Goal: Participate in discussion: Engage in conversation with other users on a specific topic

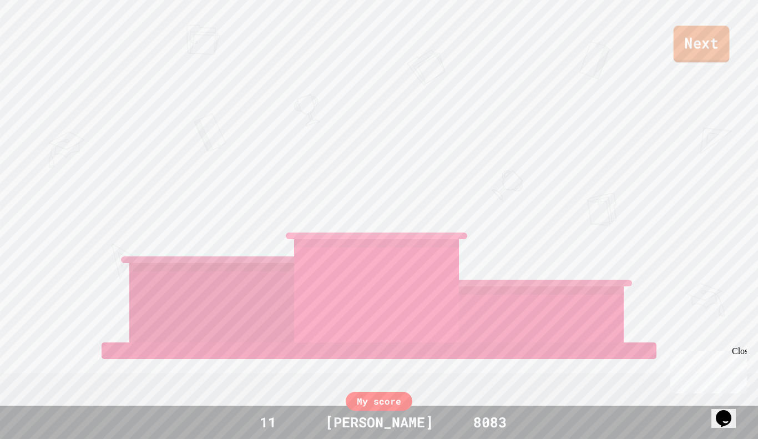
click at [696, 52] on link "Next" at bounding box center [702, 44] width 56 height 37
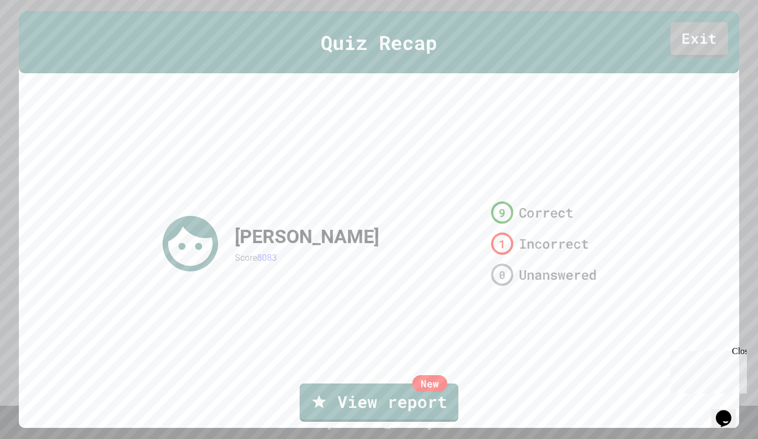
click at [699, 33] on link "Exit" at bounding box center [700, 39] width 58 height 35
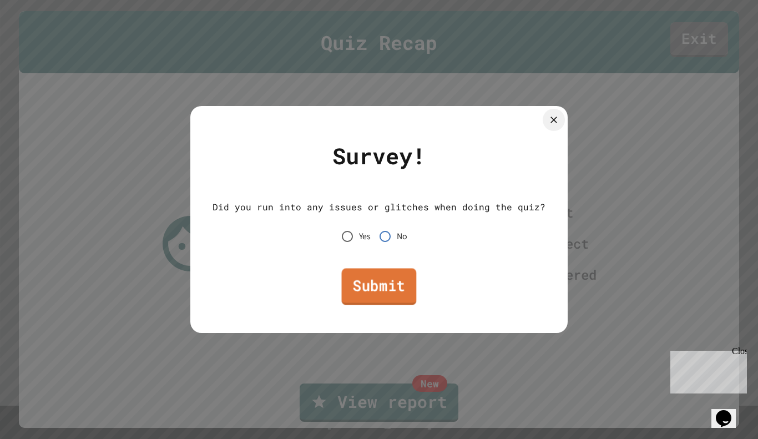
click at [387, 288] on link "Submit" at bounding box center [379, 287] width 75 height 37
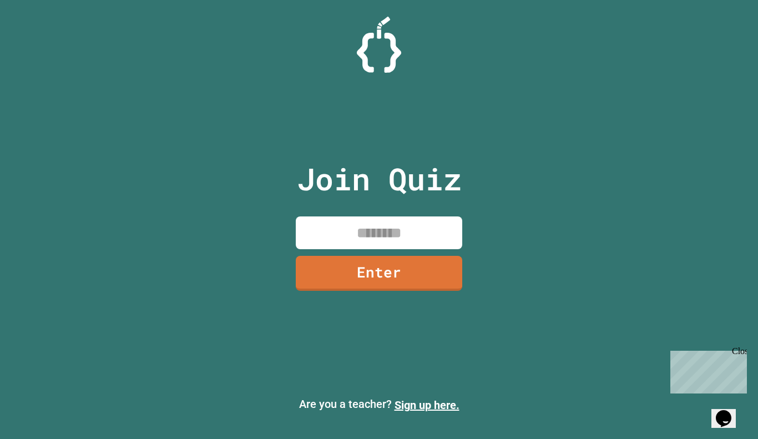
click at [430, 235] on input at bounding box center [379, 232] width 167 height 33
type input "*"
type input "********"
click at [433, 264] on link "Enter" at bounding box center [379, 272] width 162 height 37
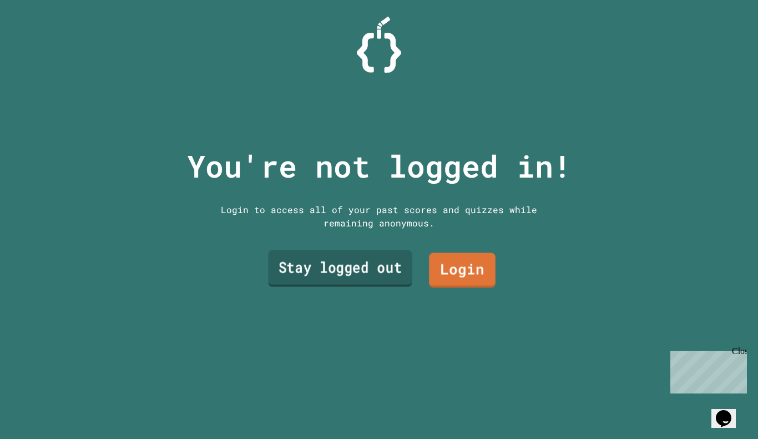
click at [384, 270] on link "Stay logged out" at bounding box center [340, 268] width 144 height 37
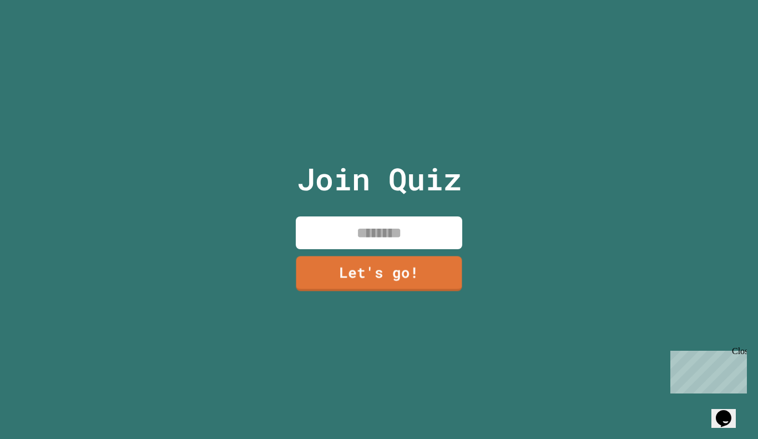
click at [371, 231] on input at bounding box center [379, 232] width 167 height 33
type input "****"
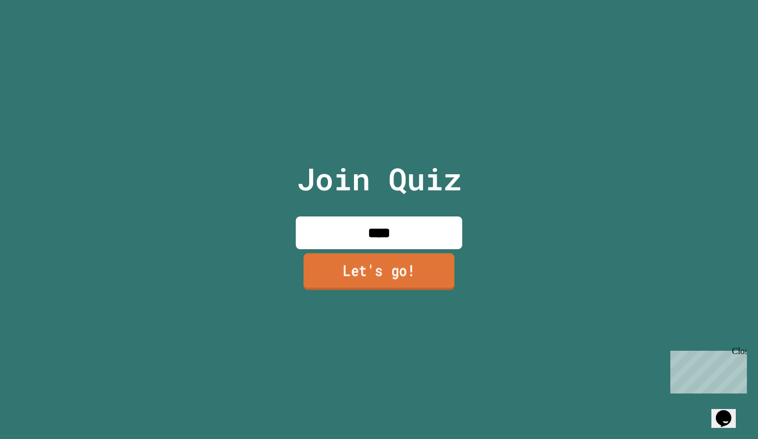
click at [362, 276] on link "Let's go!" at bounding box center [379, 271] width 151 height 37
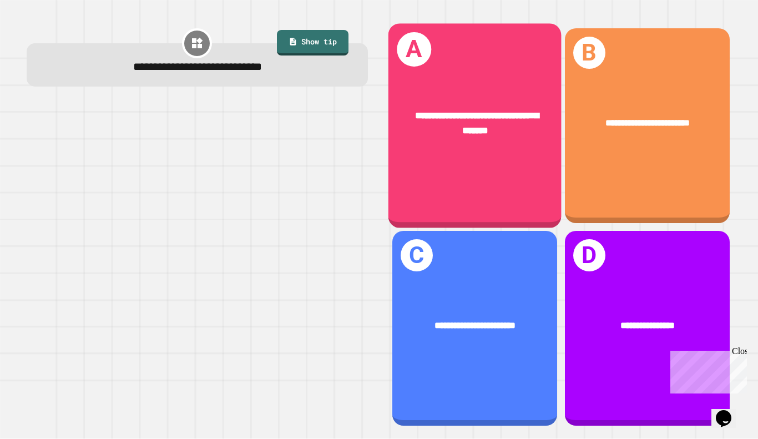
click at [540, 164] on div "**********" at bounding box center [474, 125] width 173 height 205
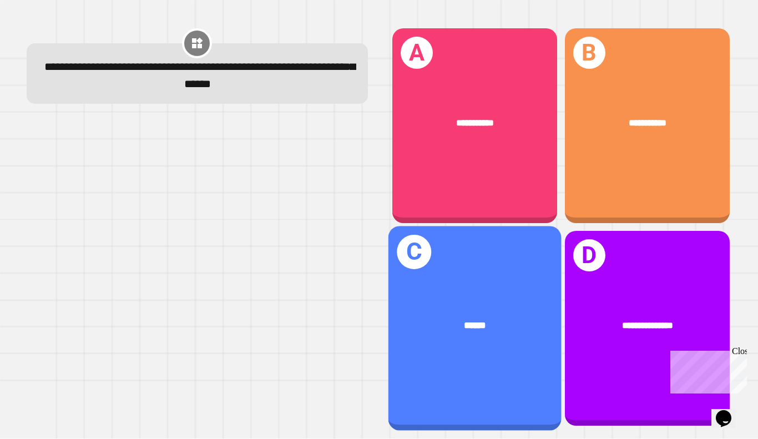
click at [492, 317] on div "******" at bounding box center [474, 325] width 173 height 53
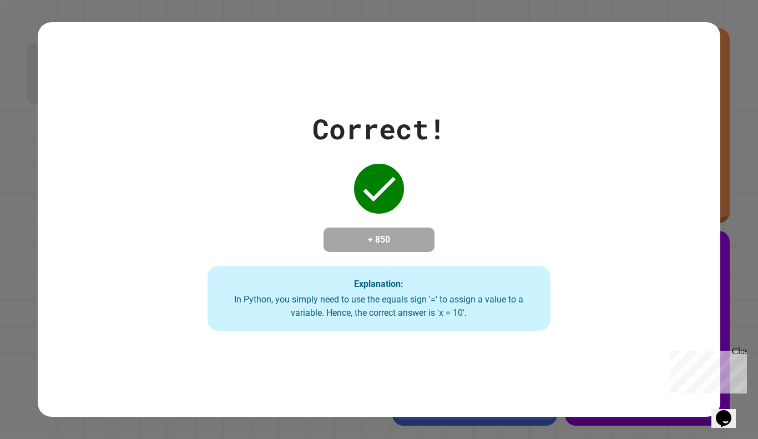
click at [492, 317] on div "In Python, you simply need to use the equals sign '=' to assign a value to a va…" at bounding box center [379, 306] width 320 height 27
click at [739, 351] on div "Close" at bounding box center [739, 353] width 14 height 14
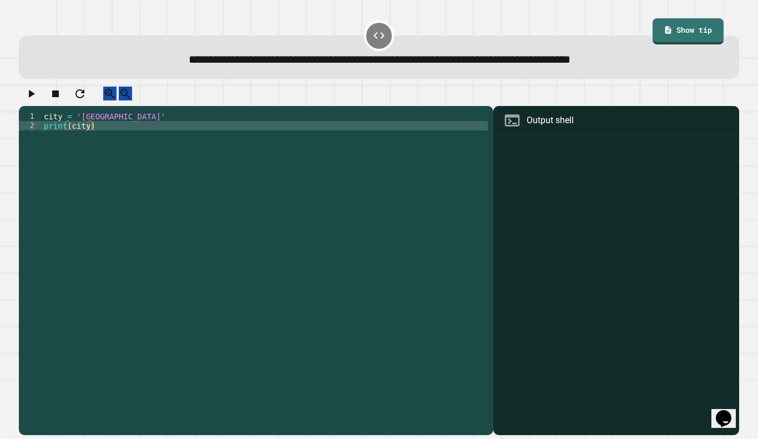
click at [107, 124] on div "city = 'Madrid' print ( city )" at bounding box center [265, 272] width 446 height 321
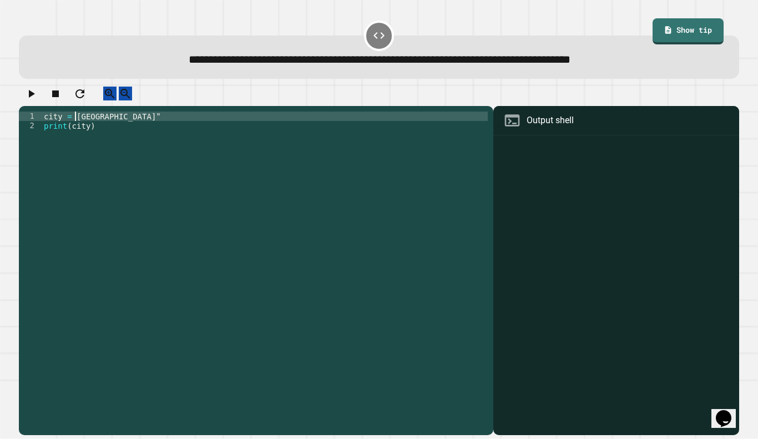
scroll to position [0, 5]
click at [68, 135] on div "city = "[GEOGRAPHIC_DATA]" print ( city )" at bounding box center [265, 272] width 446 height 321
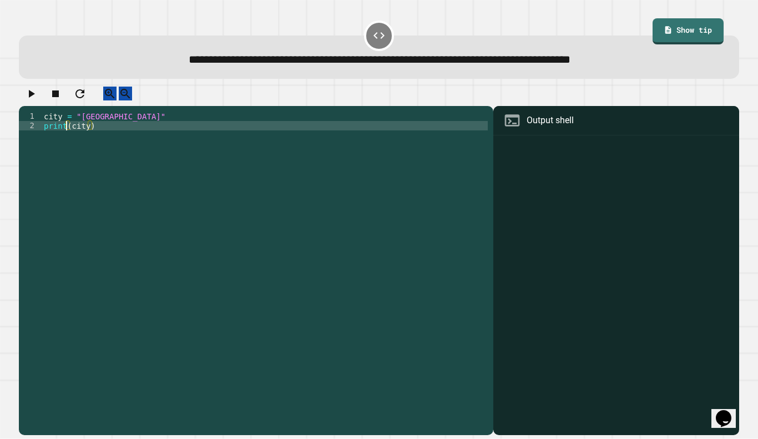
scroll to position [0, 4]
type textarea "**********"
click at [47, 99] on div at bounding box center [379, 96] width 721 height 19
click at [38, 100] on button "button" at bounding box center [30, 94] width 13 height 14
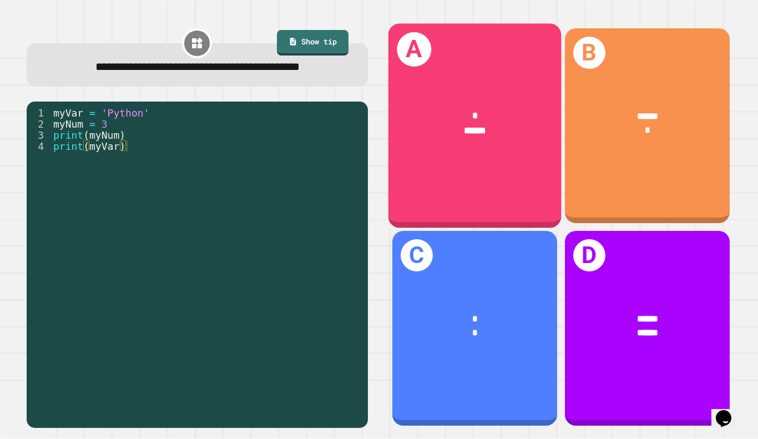
click at [466, 153] on div "* ******" at bounding box center [474, 122] width 173 height 67
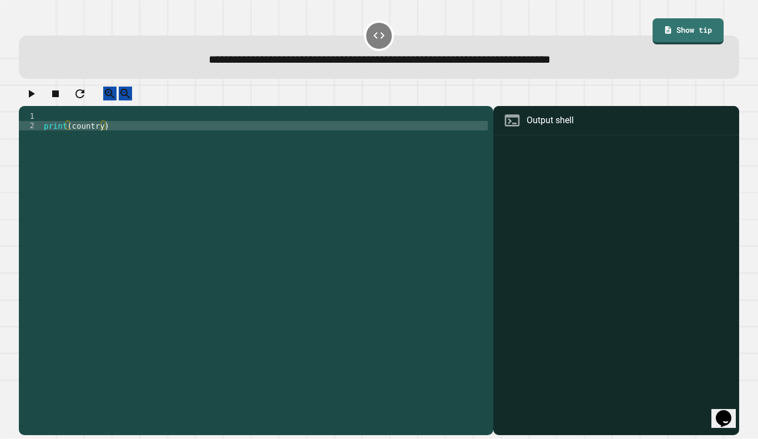
click at [296, 138] on div "print ( country )" at bounding box center [265, 272] width 446 height 321
type textarea "******"
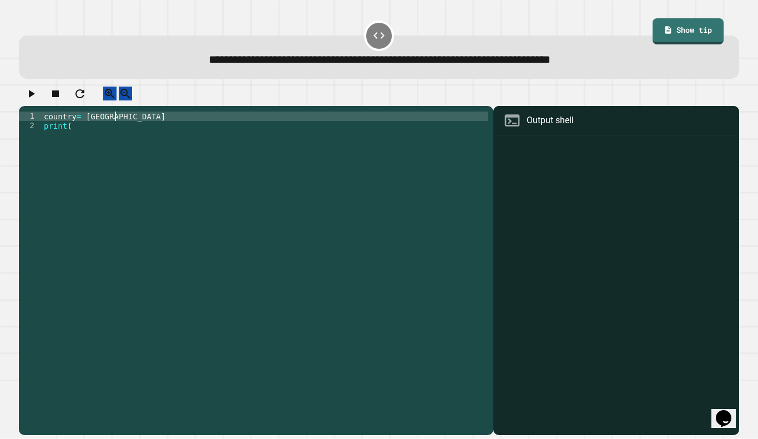
scroll to position [0, 9]
click at [134, 139] on div "country = ( [GEOGRAPHIC_DATA] ) print (" at bounding box center [265, 272] width 446 height 321
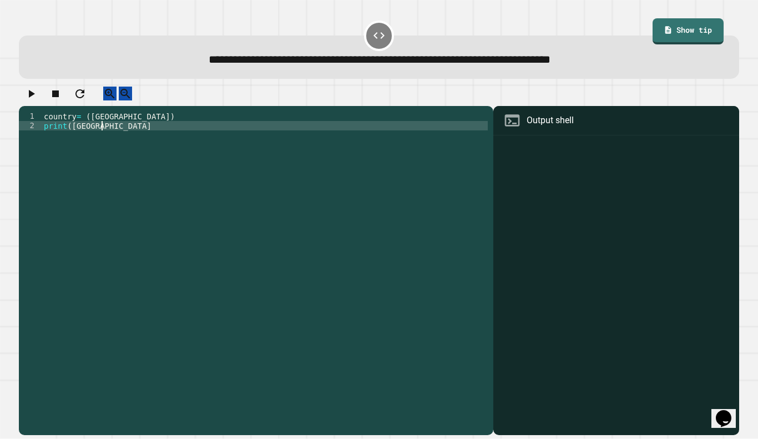
scroll to position [0, 7]
click at [34, 97] on icon "button" at bounding box center [32, 94] width 6 height 8
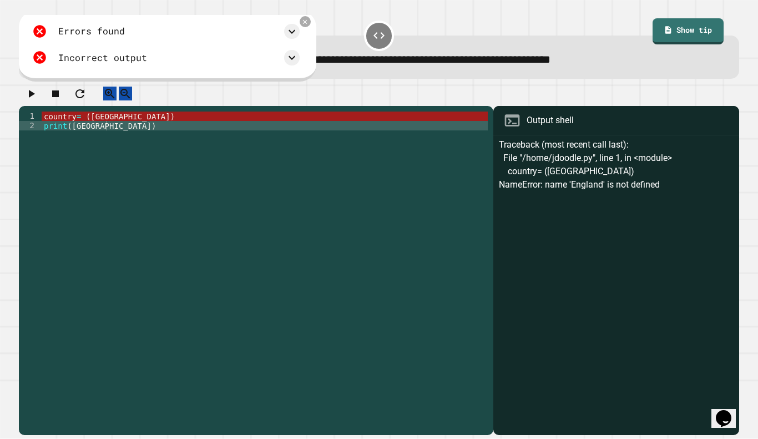
click at [76, 125] on div "country = ( [GEOGRAPHIC_DATA] ) print ( [GEOGRAPHIC_DATA] )" at bounding box center [265, 272] width 446 height 321
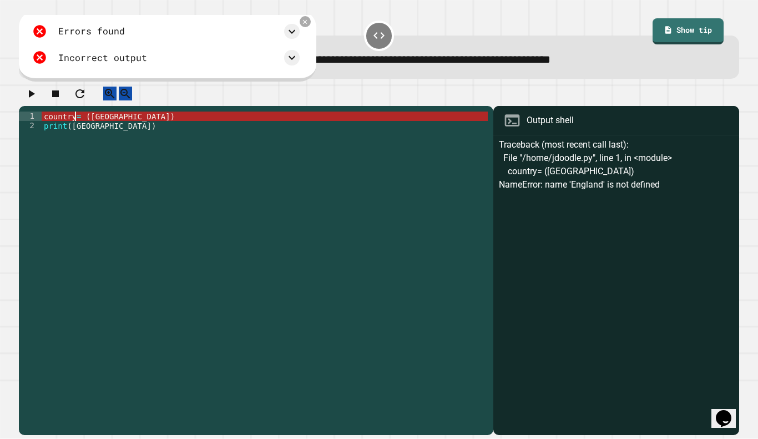
scroll to position [0, 5]
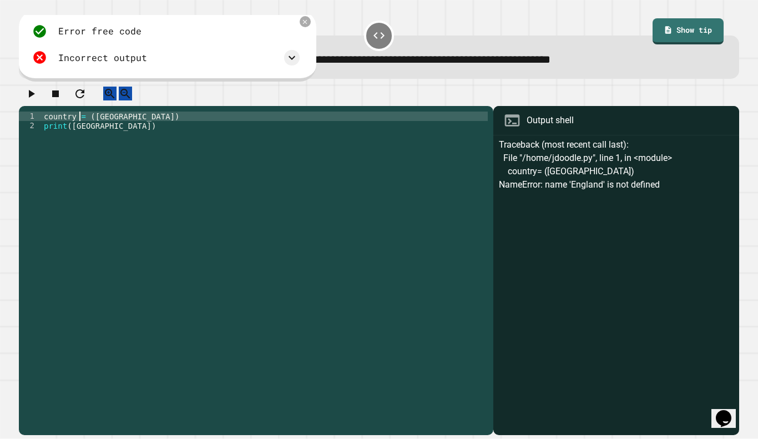
click at [92, 127] on div "country = ( [GEOGRAPHIC_DATA] ) print ( [GEOGRAPHIC_DATA] )" at bounding box center [265, 272] width 446 height 321
click at [34, 100] on icon "button" at bounding box center [30, 93] width 13 height 13
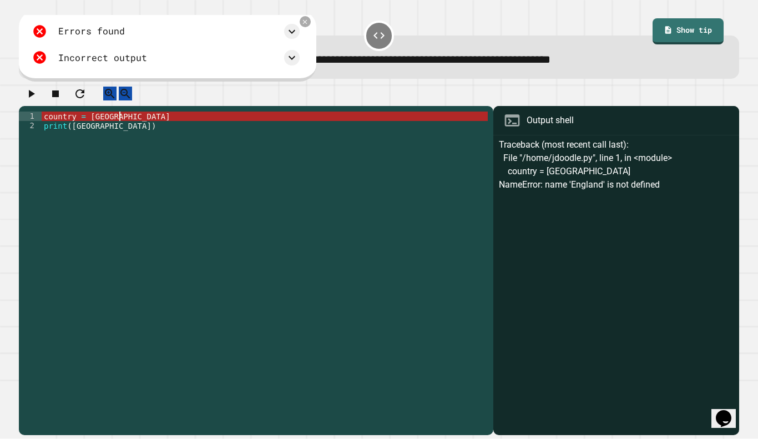
click at [123, 125] on div "country = [GEOGRAPHIC_DATA] print ( [GEOGRAPHIC_DATA] )" at bounding box center [265, 272] width 446 height 321
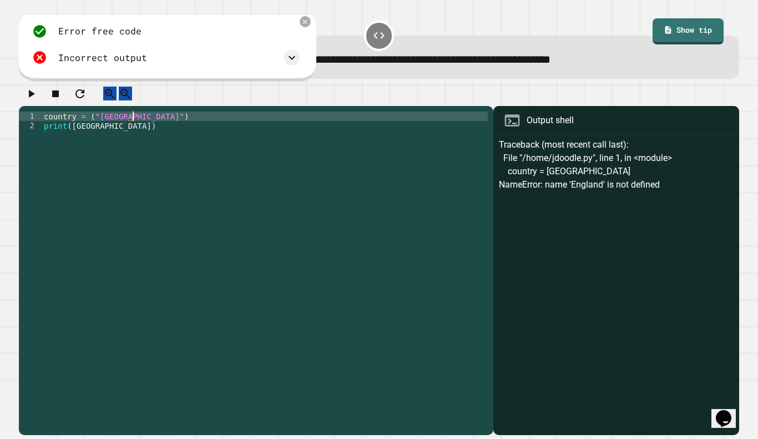
scroll to position [0, 11]
click at [36, 92] on icon "button" at bounding box center [30, 93] width 13 height 13
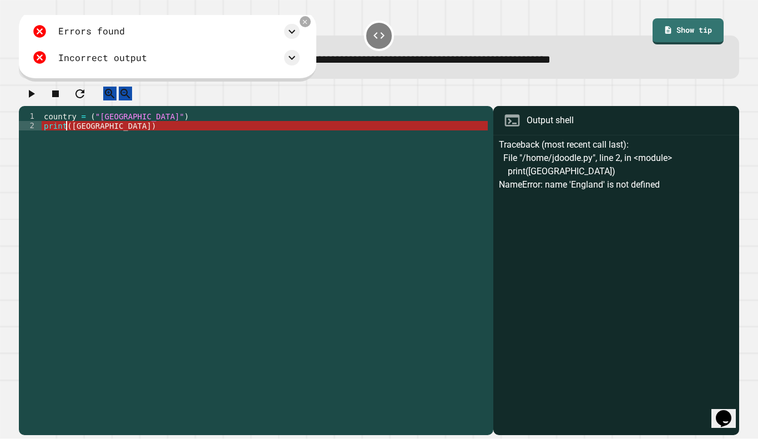
click at [68, 135] on div "country = ( "[GEOGRAPHIC_DATA]" ) print ( [GEOGRAPHIC_DATA] )" at bounding box center [265, 272] width 446 height 321
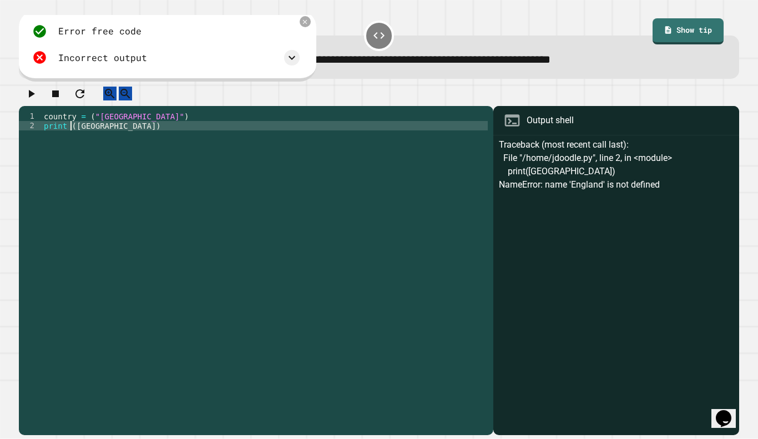
scroll to position [0, 4]
click at [106, 133] on div "country = ( "[GEOGRAPHIC_DATA]" ) print ( [GEOGRAPHIC_DATA] )" at bounding box center [265, 272] width 446 height 321
type textarea "**********"
click at [31, 100] on icon "button" at bounding box center [30, 93] width 13 height 13
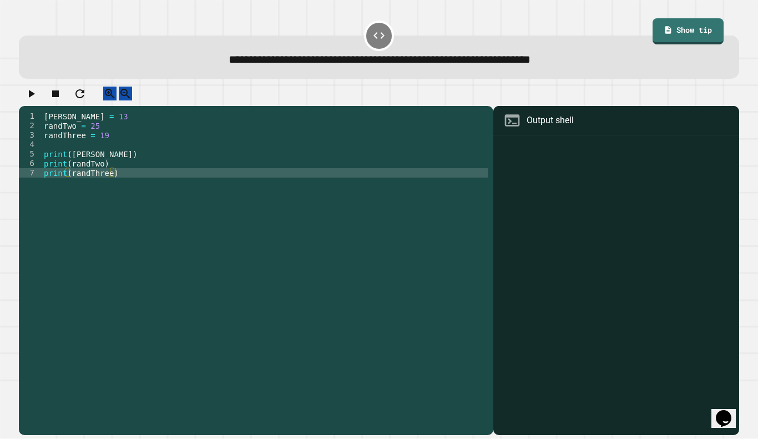
click at [97, 137] on div "[PERSON_NAME] = 13 randTwo = 25 randThree = 19 print ( [PERSON_NAME] ) print ( …" at bounding box center [265, 272] width 446 height 321
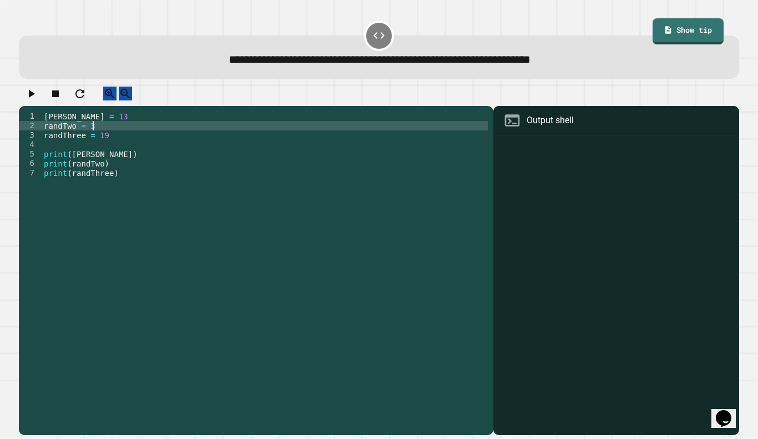
scroll to position [0, 6]
type textarea "**********"
click at [37, 100] on button "button" at bounding box center [30, 94] width 13 height 14
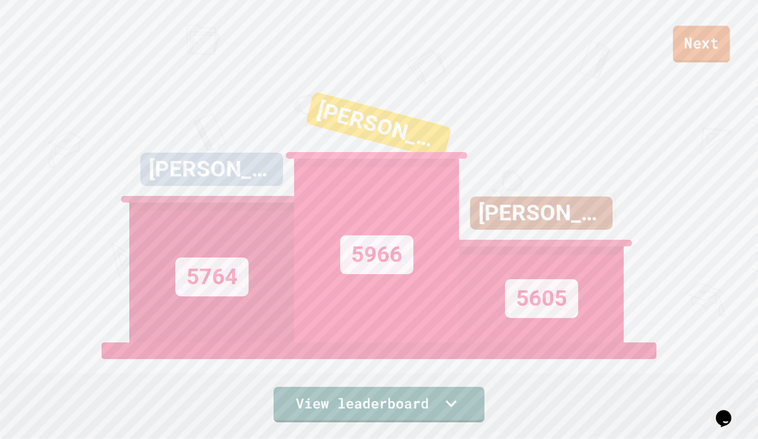
click at [692, 41] on link "Next" at bounding box center [701, 44] width 57 height 37
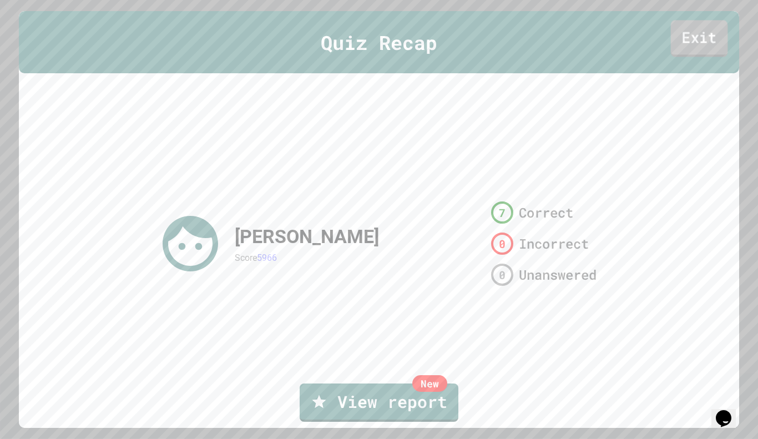
click at [706, 38] on link "Exit" at bounding box center [699, 38] width 57 height 37
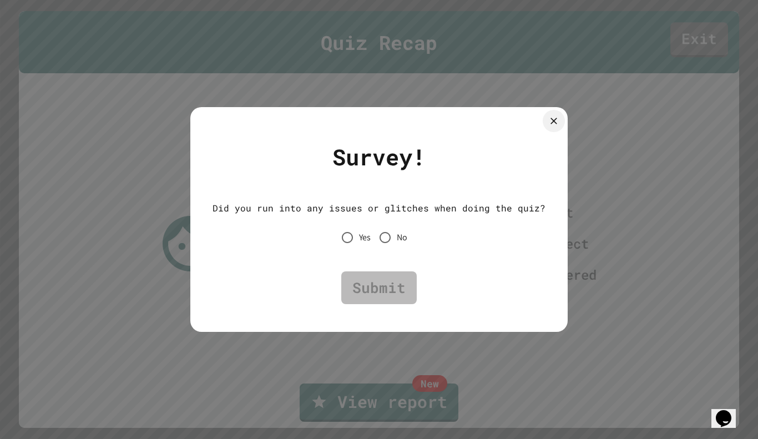
click at [706, 38] on div at bounding box center [379, 219] width 758 height 439
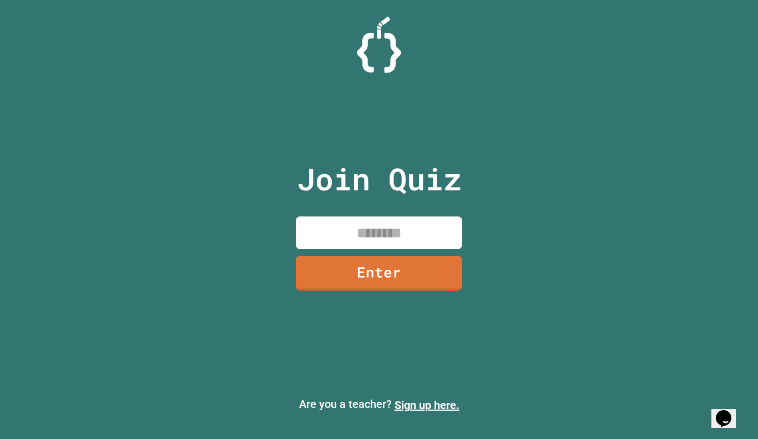
click at [434, 93] on div "Join Quiz Enter" at bounding box center [379, 220] width 187 height 384
